Goal: Information Seeking & Learning: Learn about a topic

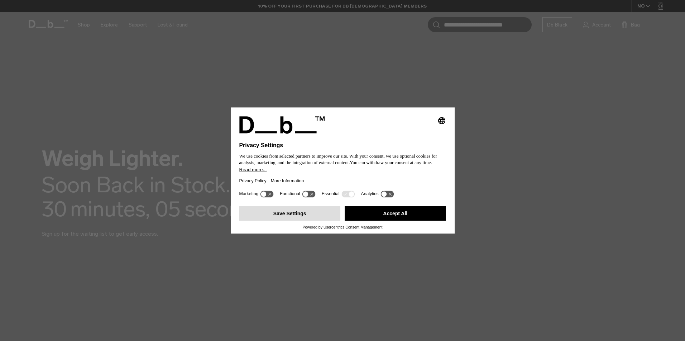
click at [302, 214] on button "Save Settings" at bounding box center [289, 213] width 101 height 14
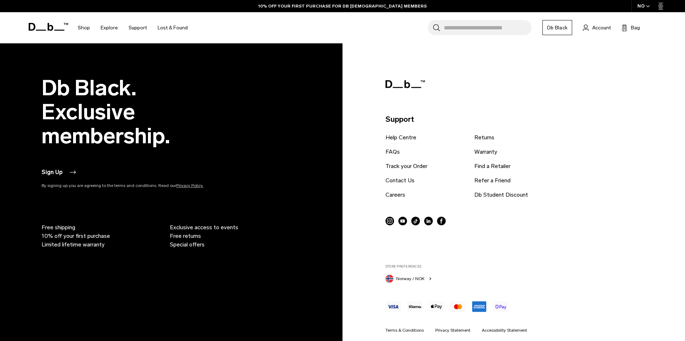
scroll to position [1475, 0]
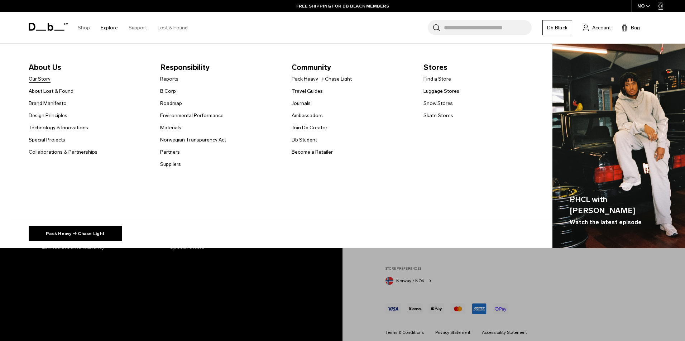
click at [41, 78] on link "Our Story" at bounding box center [40, 79] width 22 height 8
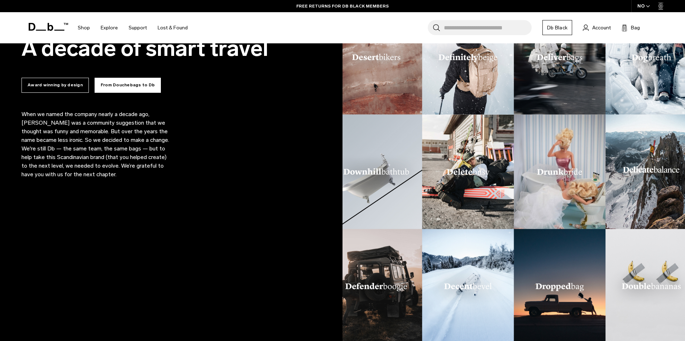
scroll to position [541, 0]
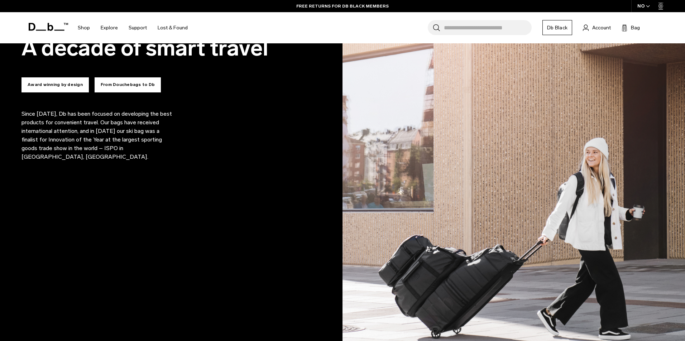
click at [112, 85] on button "From Douchebags to Db" at bounding box center [128, 84] width 66 height 15
click at [107, 88] on button "From Douchebags to Db" at bounding box center [128, 84] width 66 height 15
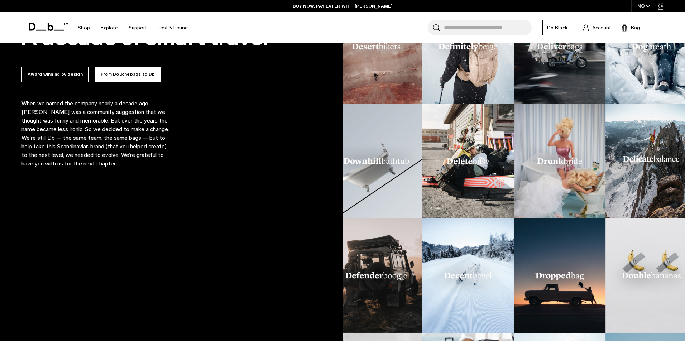
scroll to position [552, 0]
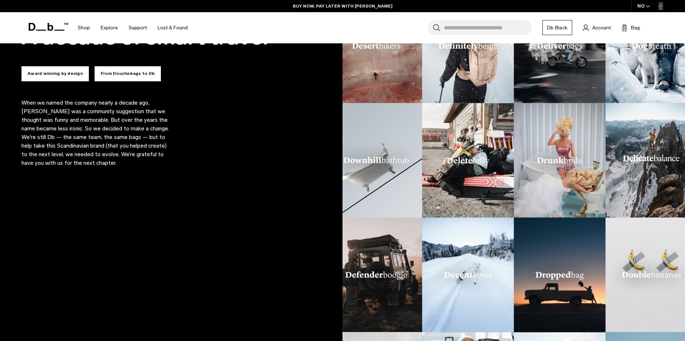
click at [43, 72] on button "Award winning by design" at bounding box center [54, 73] width 67 height 15
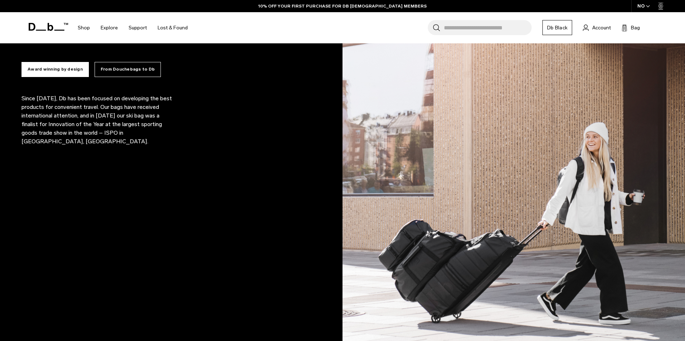
scroll to position [557, 0]
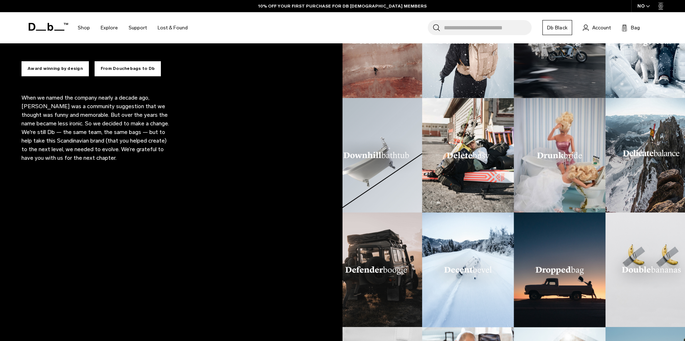
click at [45, 66] on button "Award winning by design" at bounding box center [54, 68] width 67 height 15
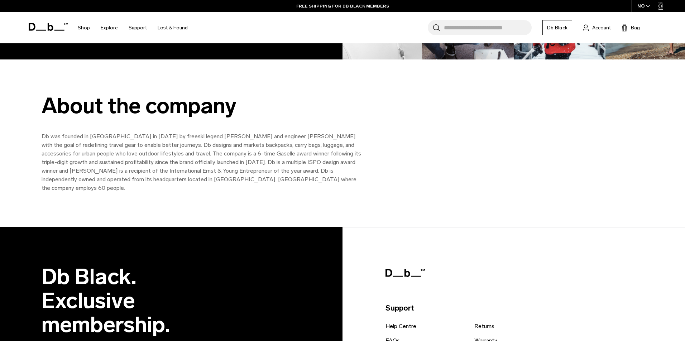
scroll to position [951, 0]
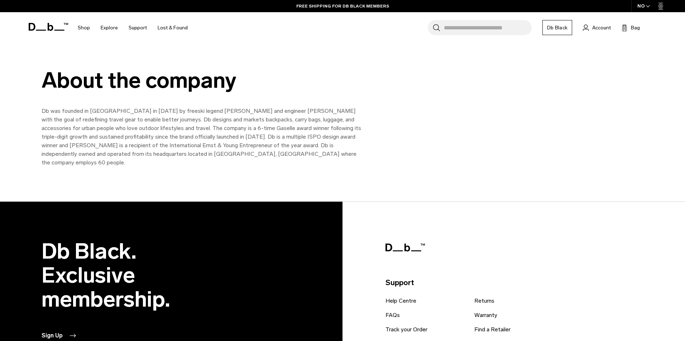
click at [77, 147] on p "Db was founded in [GEOGRAPHIC_DATA] in [DATE] by freeski legend [PERSON_NAME] a…" at bounding box center [203, 137] width 322 height 60
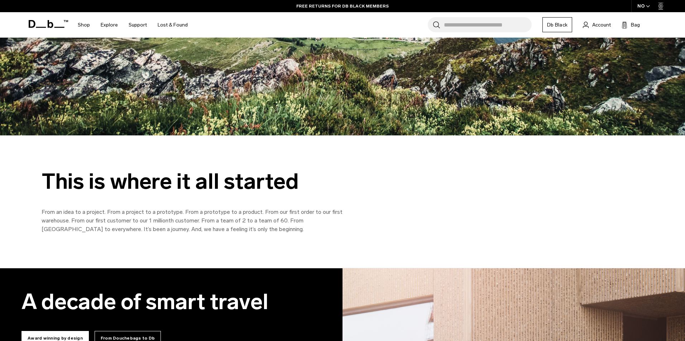
scroll to position [271, 0]
